Goal: Task Accomplishment & Management: Use online tool/utility

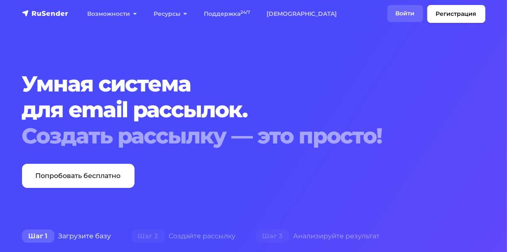
click at [407, 8] on link "Войти" at bounding box center [406, 13] width 36 height 17
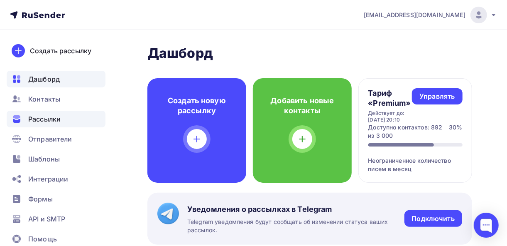
click at [33, 112] on div "Рассылки" at bounding box center [56, 119] width 99 height 17
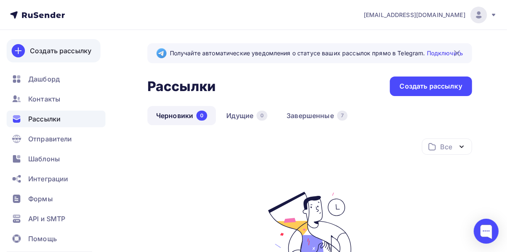
click at [38, 44] on link "Создать рассылку" at bounding box center [54, 50] width 94 height 23
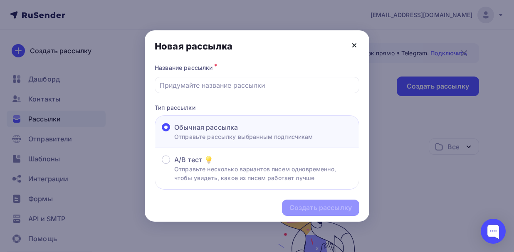
click at [357, 46] on icon at bounding box center [354, 45] width 10 height 10
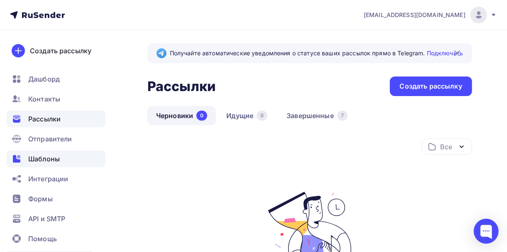
click at [51, 151] on div "Шаблоны" at bounding box center [56, 158] width 99 height 17
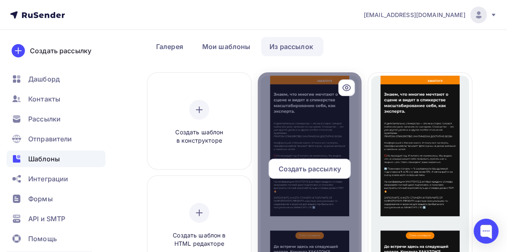
scroll to position [33, 0]
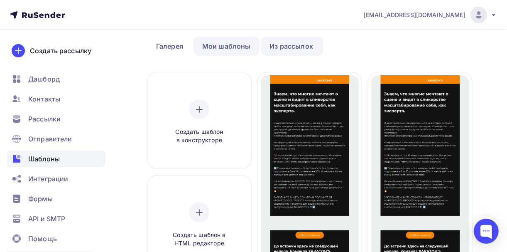
click at [228, 42] on link "Мои шаблоны" at bounding box center [227, 46] width 66 height 19
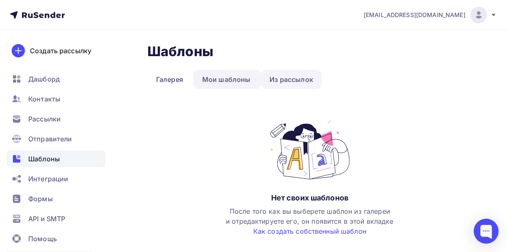
click at [288, 85] on link "Из рассылок" at bounding box center [291, 79] width 61 height 19
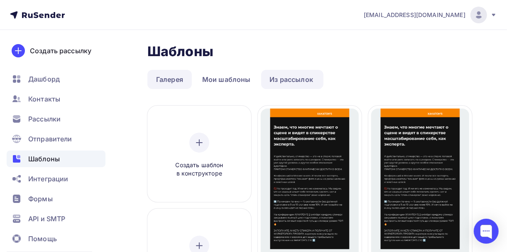
click at [172, 85] on link "Галерея" at bounding box center [170, 79] width 44 height 19
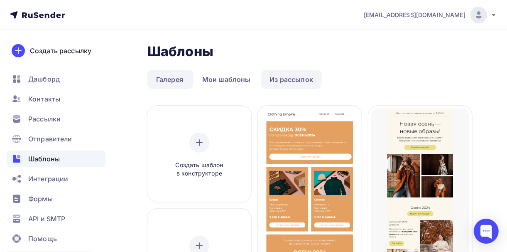
click at [292, 83] on link "Из рассылок" at bounding box center [291, 79] width 61 height 19
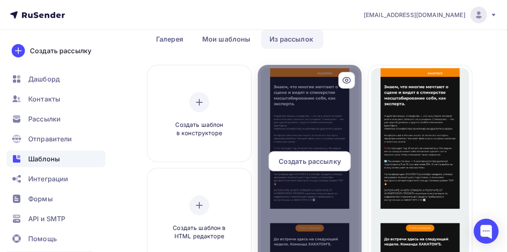
scroll to position [41, 0]
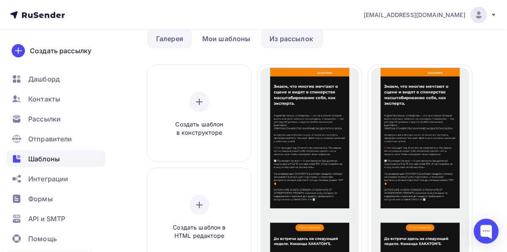
click at [180, 32] on link "Галерея" at bounding box center [170, 38] width 44 height 19
